Goal: Task Accomplishment & Management: Use online tool/utility

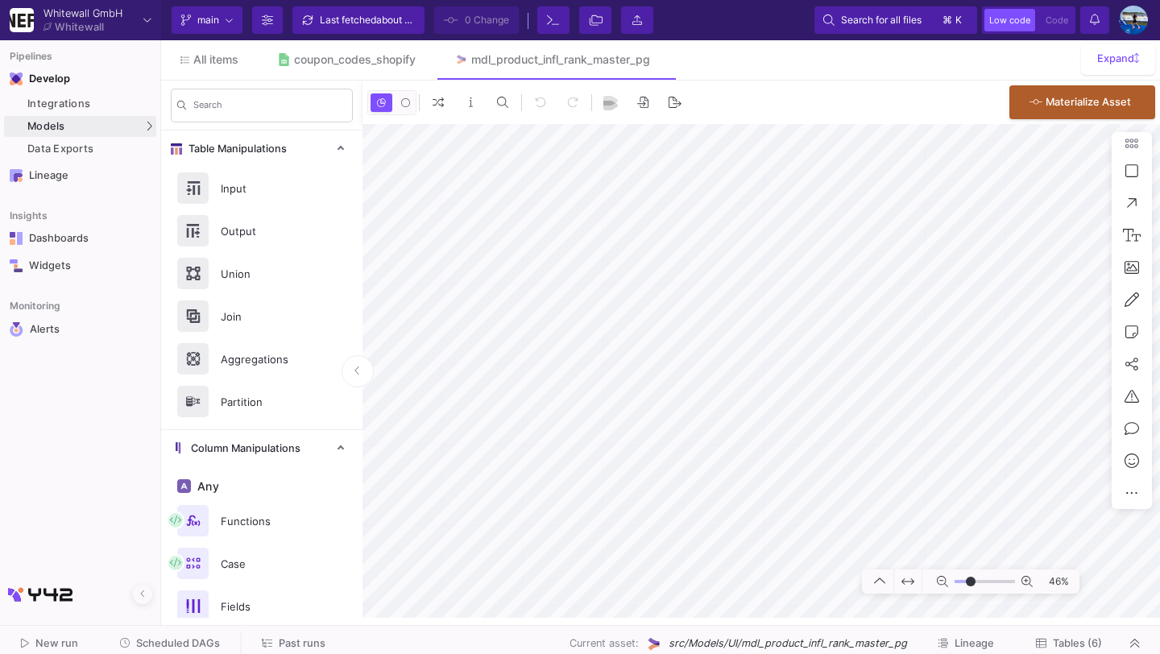
click at [1048, 637] on span "Tables (6)" at bounding box center [1069, 643] width 66 height 12
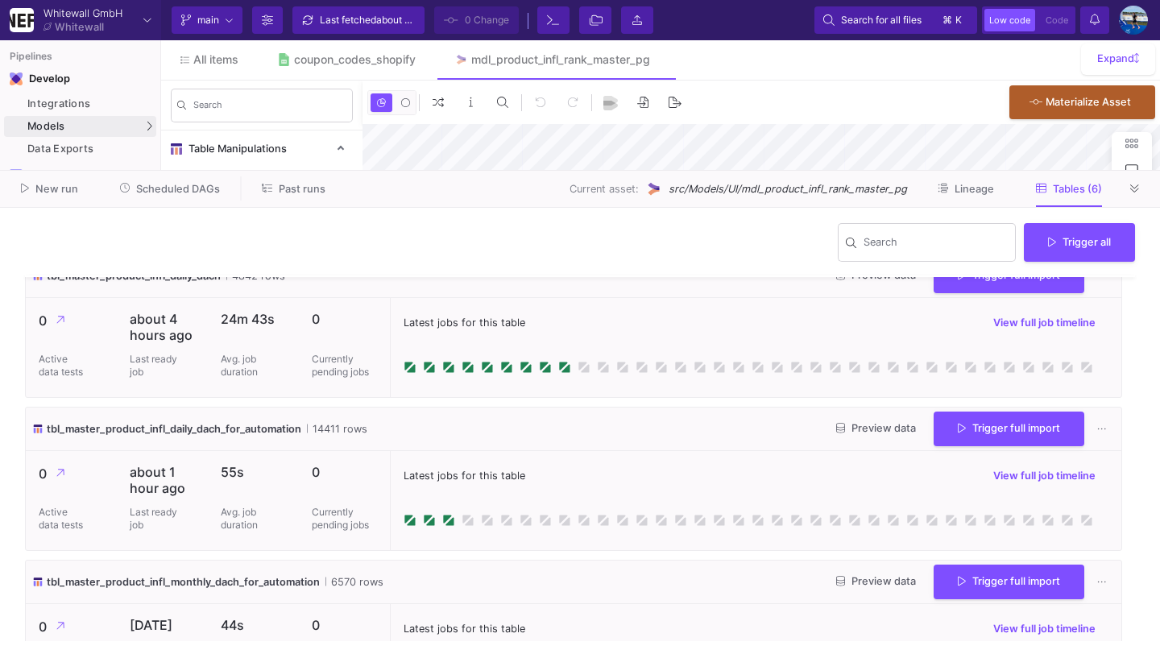
scroll to position [177, 0]
click at [1133, 187] on icon at bounding box center [1134, 188] width 9 height 8
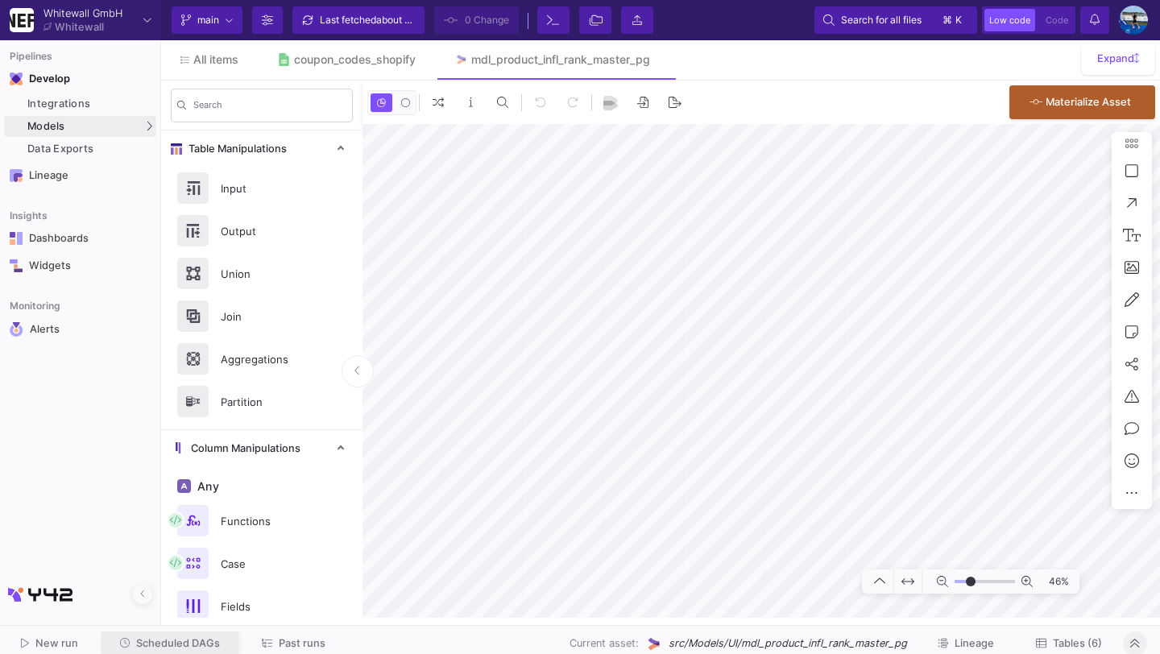
click at [193, 637] on span "Scheduled DAGs" at bounding box center [170, 643] width 101 height 12
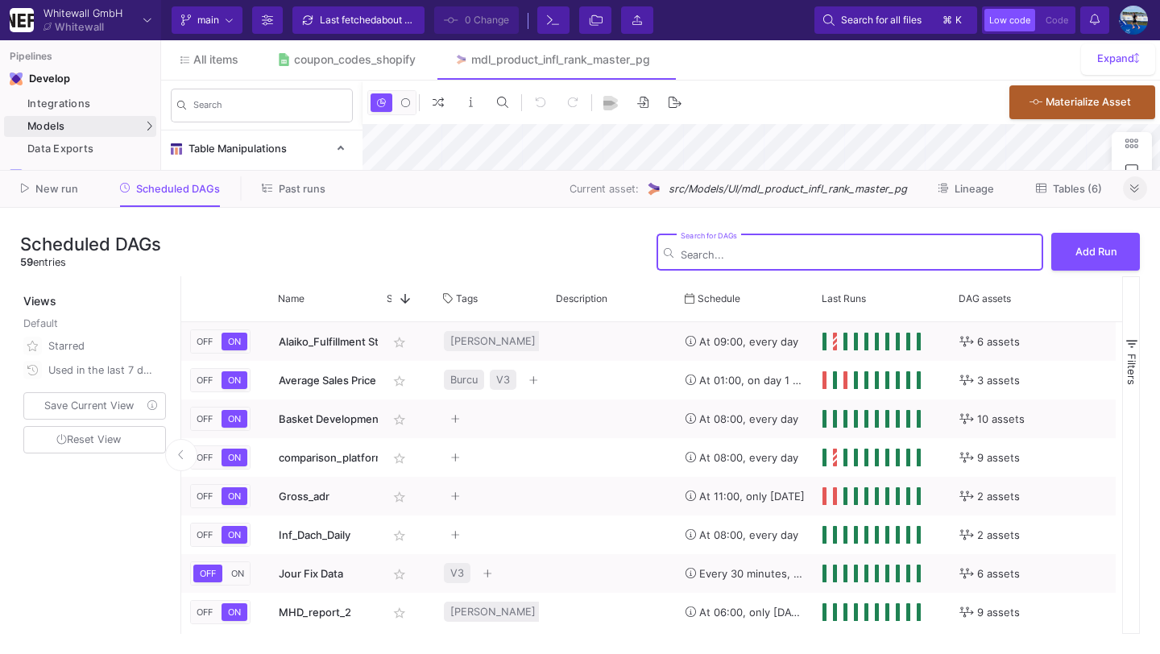
click at [1136, 180] on button at bounding box center [1135, 188] width 24 height 24
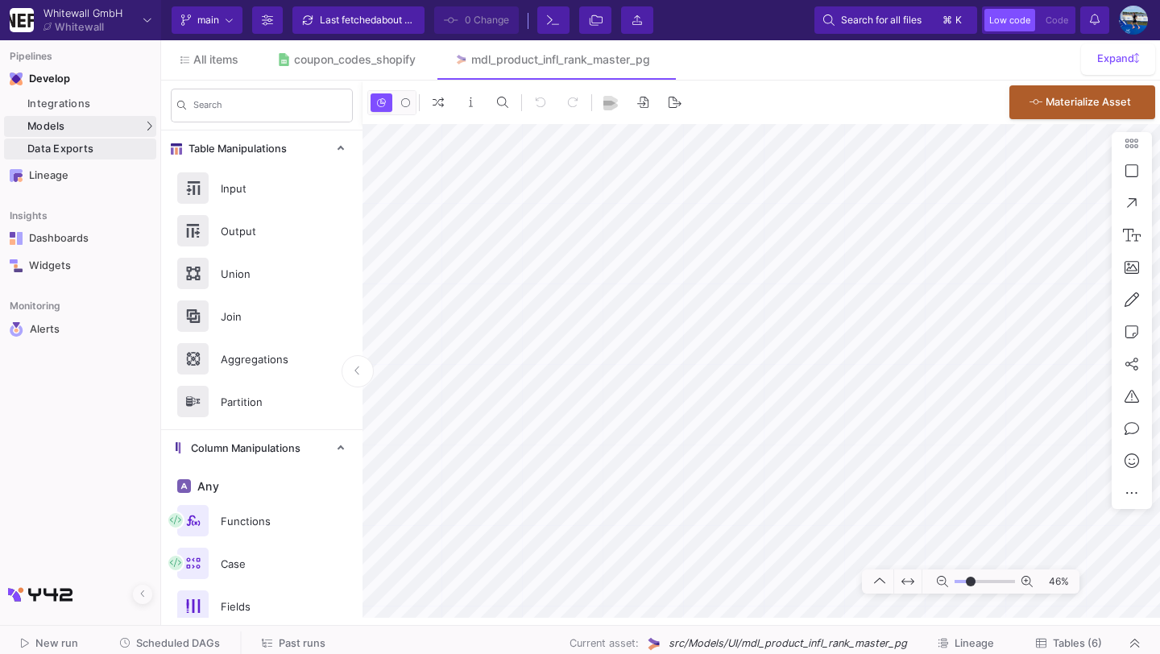
click at [124, 154] on div "Data Exports" at bounding box center [89, 149] width 125 height 13
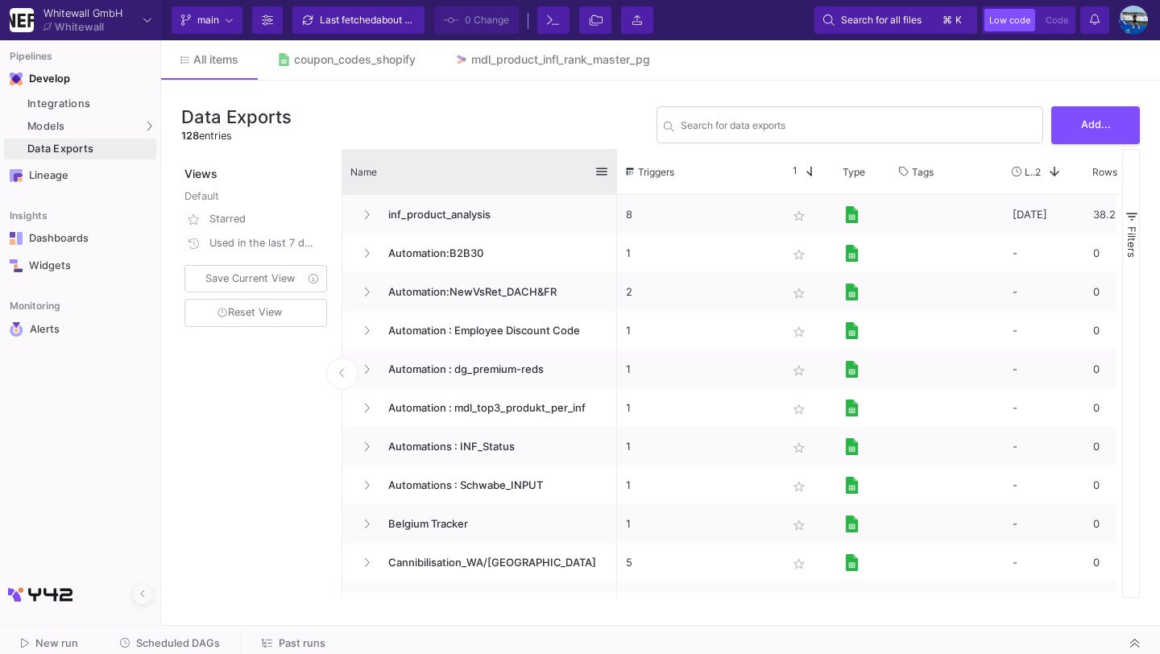
drag, startPoint x: 518, startPoint y: 172, endPoint x: 615, endPoint y: 176, distance: 97.6
click at [615, 176] on div at bounding box center [617, 171] width 6 height 45
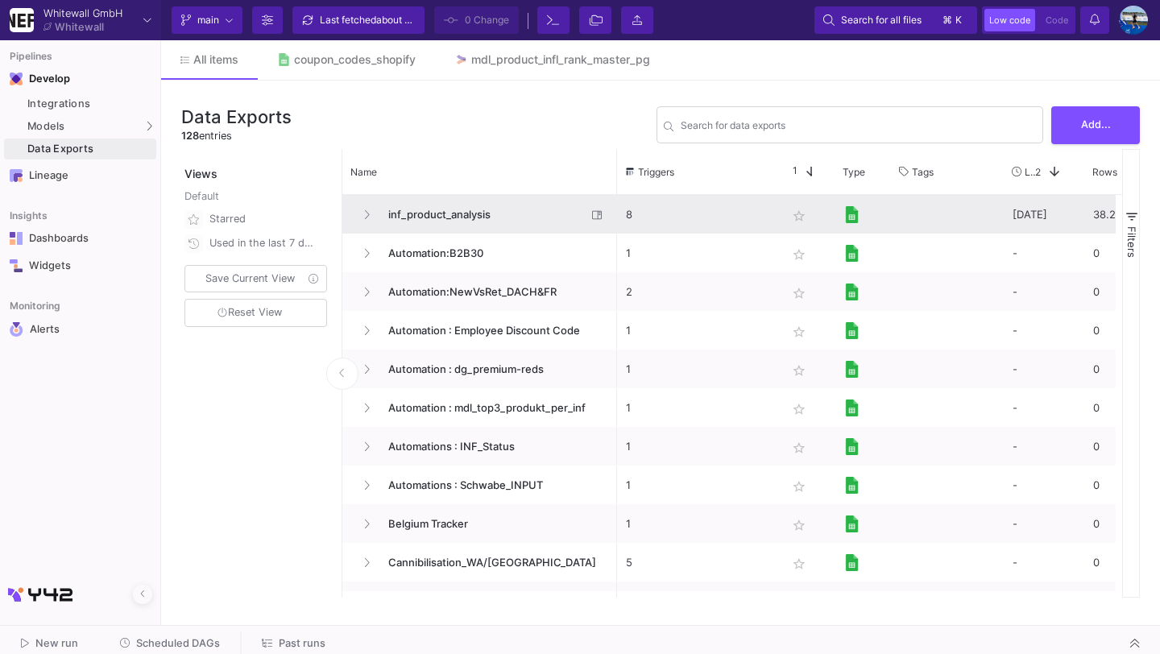
click at [464, 218] on span "inf_product_analysis" at bounding box center [483, 215] width 208 height 38
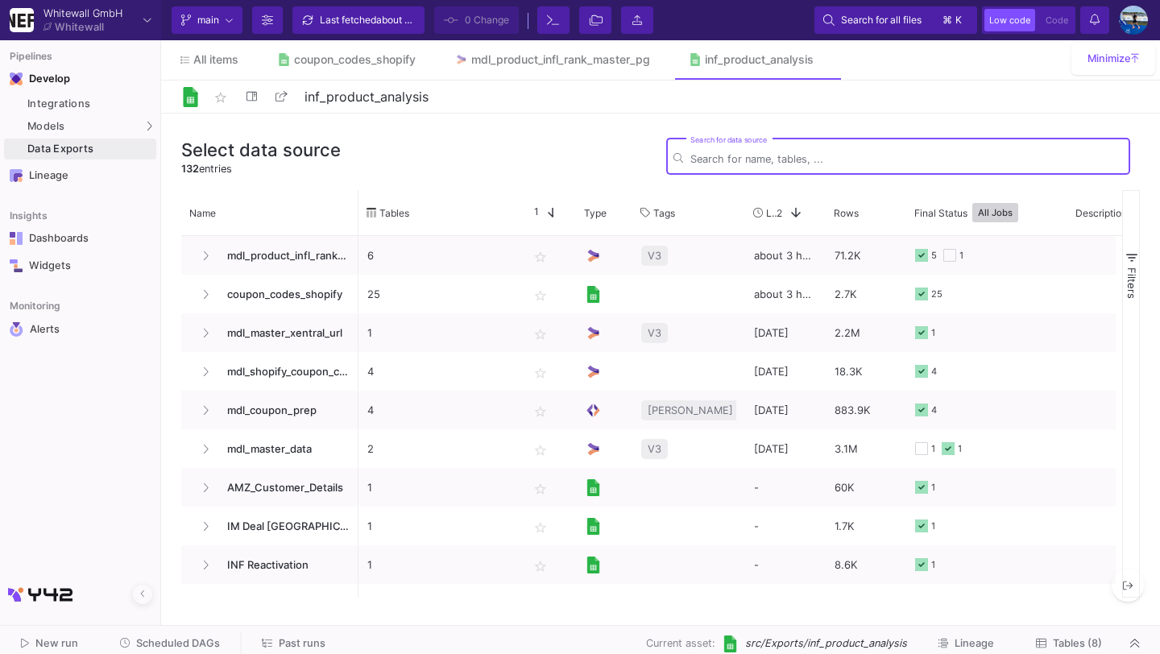
click at [1064, 649] on span "Tables (8)" at bounding box center [1077, 643] width 49 height 12
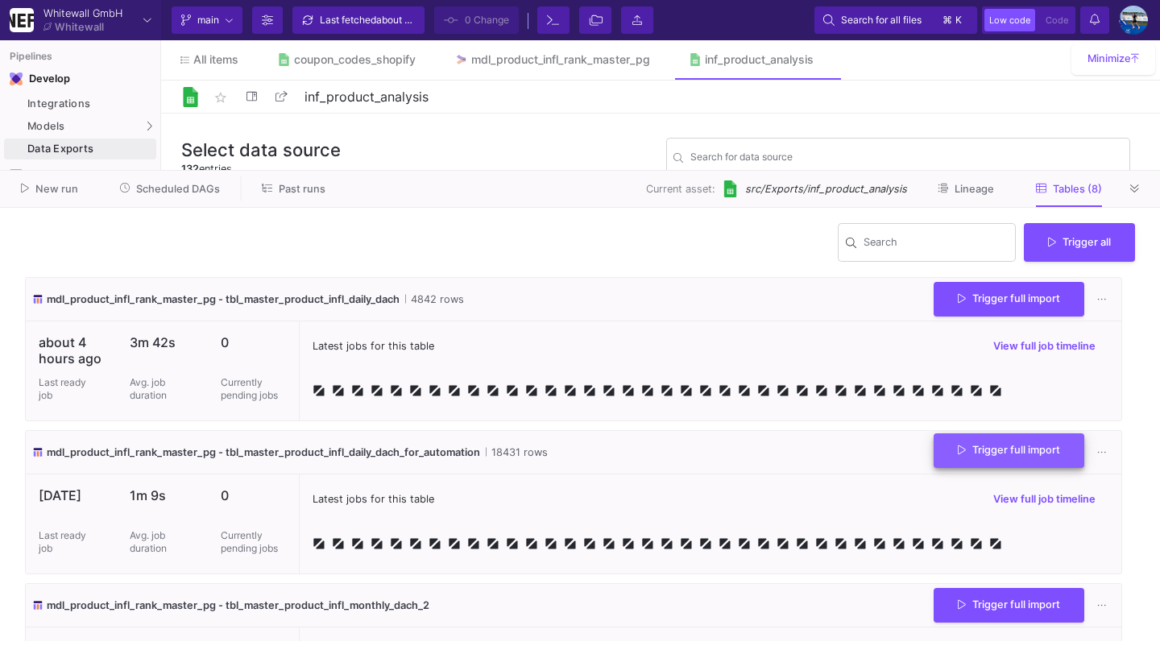
click at [1010, 450] on span "Trigger full import" at bounding box center [1009, 450] width 102 height 12
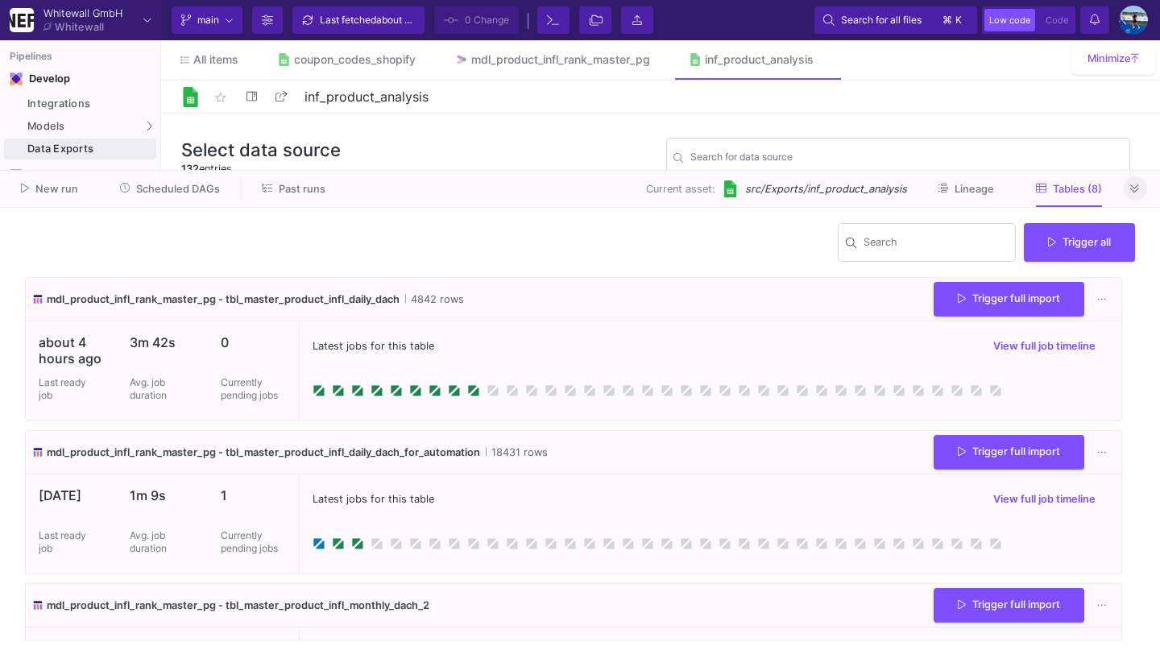
click at [1139, 182] on button at bounding box center [1135, 188] width 24 height 24
